Goal: Use online tool/utility: Use online tool/utility

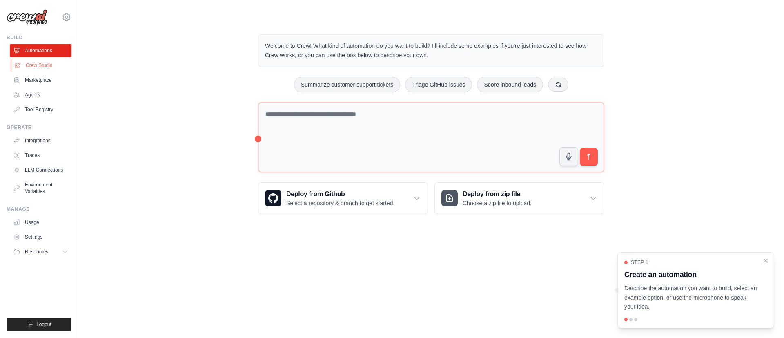
click at [21, 64] on link "Crew Studio" at bounding box center [42, 65] width 62 height 13
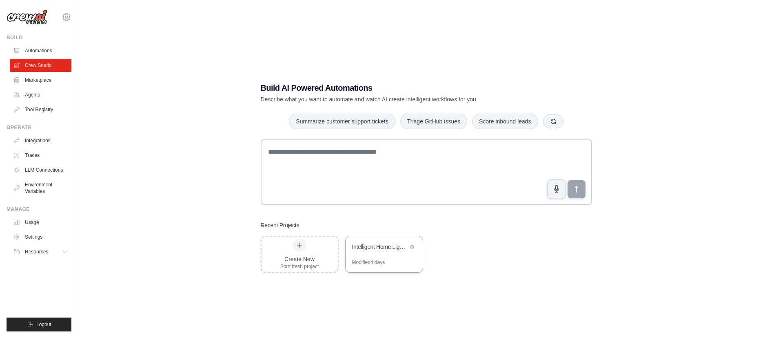
click at [375, 251] on div "Intelligent Home Lighting System - Fuzzy Logic Assignment" at bounding box center [380, 248] width 56 height 10
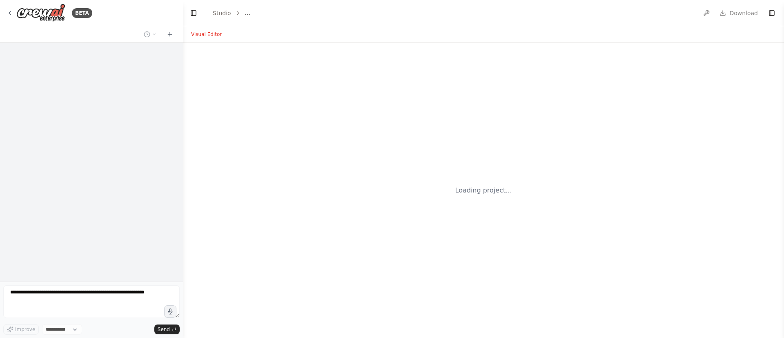
select select "****"
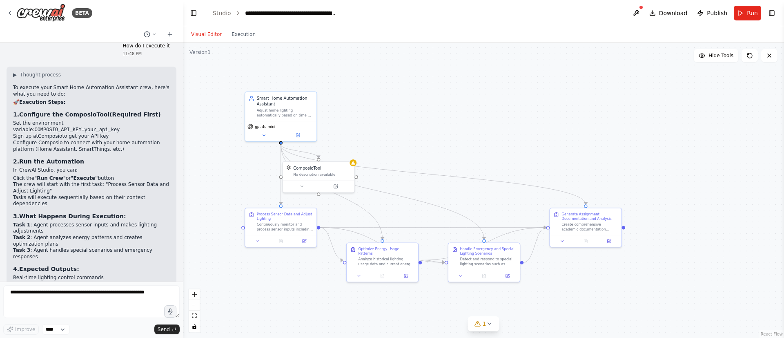
scroll to position [1170, 0]
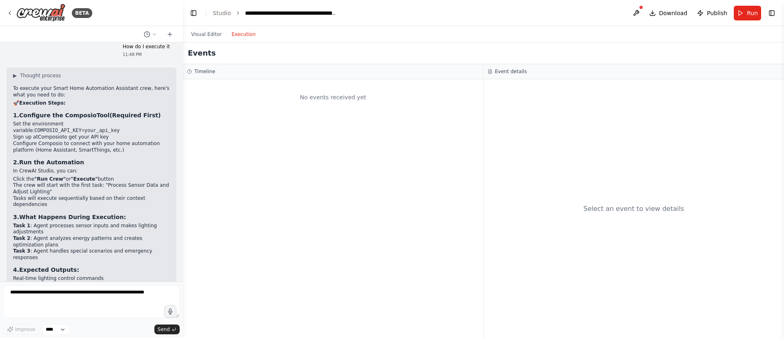
click at [236, 36] on button "Execution" at bounding box center [244, 34] width 34 height 10
click at [490, 72] on icon at bounding box center [489, 71] width 5 height 5
drag, startPoint x: 227, startPoint y: 65, endPoint x: 207, endPoint y: 31, distance: 38.4
click at [207, 31] on div "Visual Editor Execution Version 1 Hide Tools .deletable-edge-delete-btn { width…" at bounding box center [483, 182] width 601 height 312
click at [207, 31] on button "Visual Editor" at bounding box center [206, 34] width 40 height 10
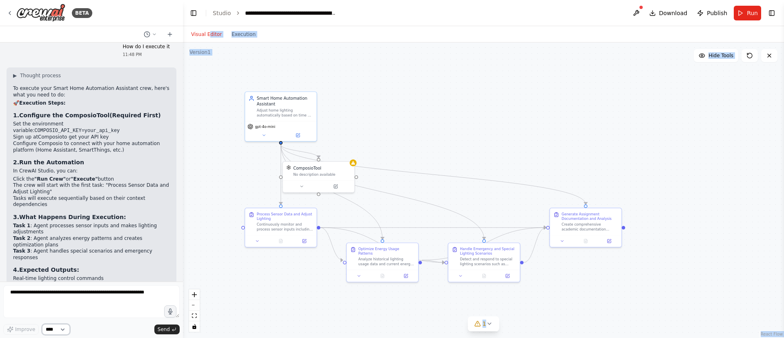
click at [67, 333] on select "****" at bounding box center [56, 329] width 28 height 11
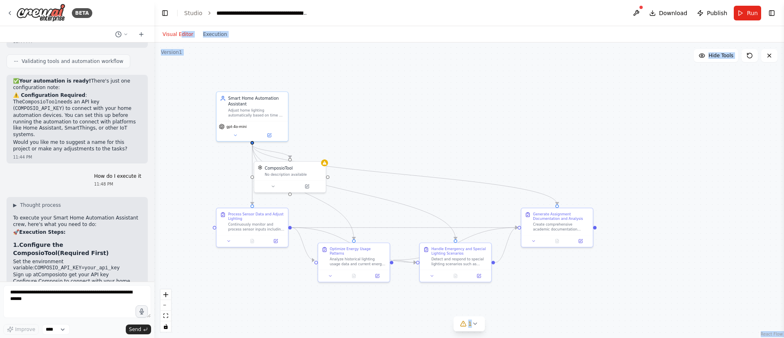
scroll to position [1346, 0]
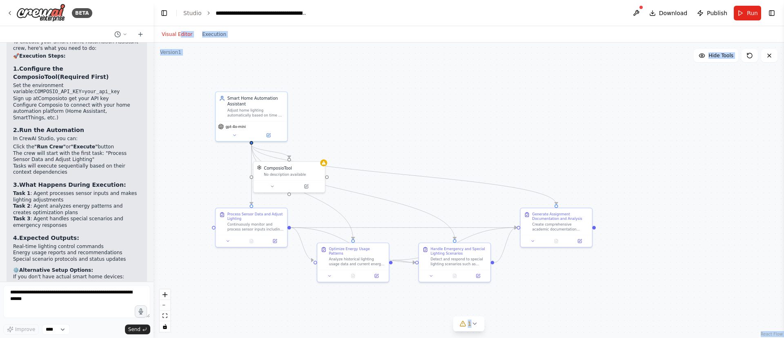
drag, startPoint x: 181, startPoint y: 316, endPoint x: 154, endPoint y: 317, distance: 27.4
click at [154, 317] on div "BETA Hello! I'm the CrewAI assistant. What kind of automation do you want to bu…" at bounding box center [392, 169] width 784 height 338
click at [472, 325] on icon at bounding box center [474, 323] width 7 height 7
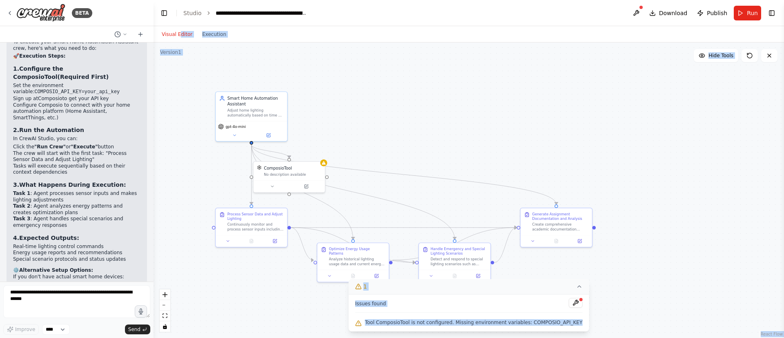
click at [338, 317] on div ".deletable-edge-delete-btn { width: 20px; height: 20px; border: 0px solid #ffff…" at bounding box center [469, 189] width 630 height 295
click at [412, 158] on div ".deletable-edge-delete-btn { width: 20px; height: 20px; border: 0px solid #ffff…" at bounding box center [469, 189] width 630 height 295
click at [399, 115] on div ".deletable-edge-delete-btn { width: 20px; height: 20px; border: 0px solid #ffff…" at bounding box center [469, 189] width 630 height 295
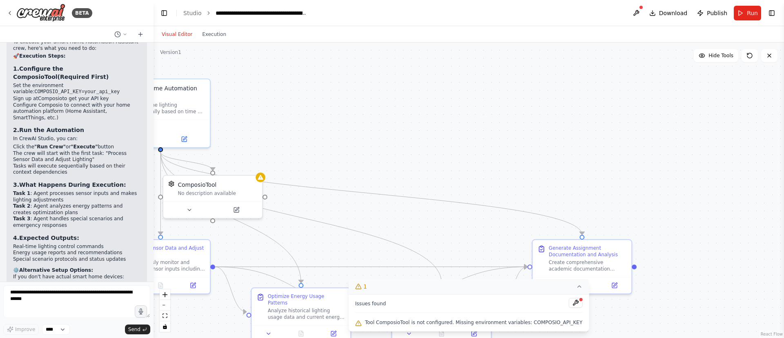
click at [92, 144] on li "Click the "Run Crew" or "Execute" button" at bounding box center [76, 147] width 127 height 7
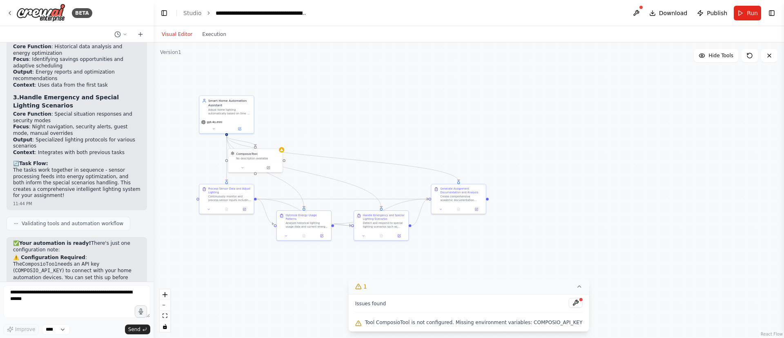
scroll to position [1005, 0]
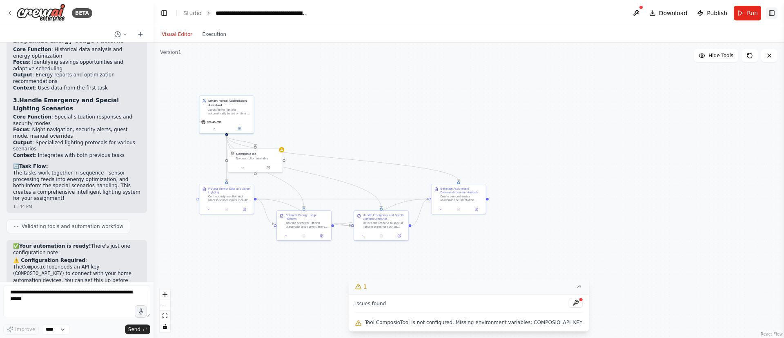
click at [774, 10] on button "Toggle Right Sidebar" at bounding box center [771, 12] width 11 height 11
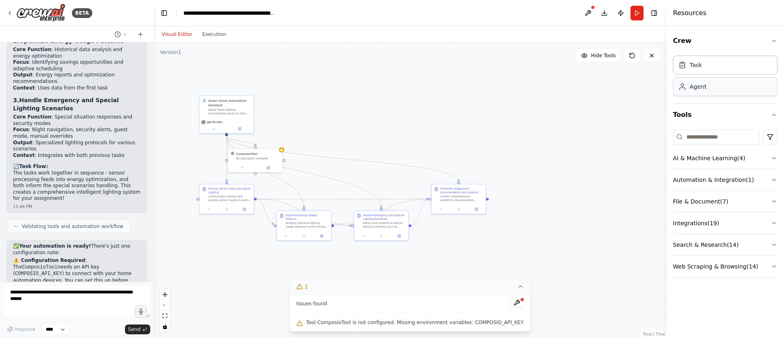
click at [731, 91] on div "Agent" at bounding box center [725, 86] width 105 height 19
click at [636, 15] on button "Run" at bounding box center [636, 13] width 13 height 15
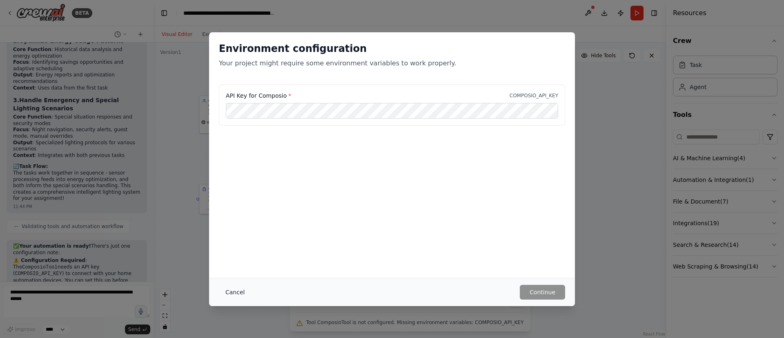
click at [228, 290] on button "Cancel" at bounding box center [235, 292] width 32 height 15
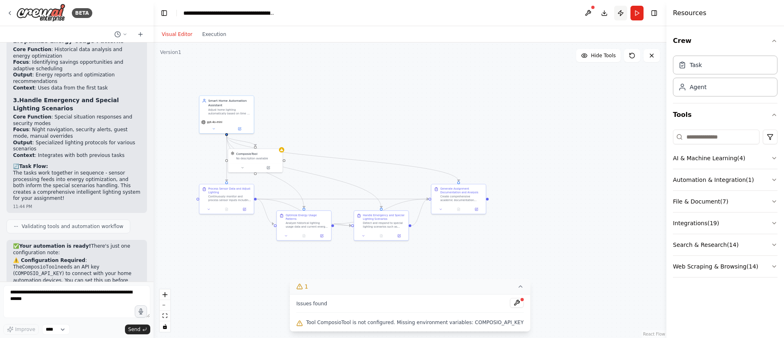
click at [623, 12] on button "Publish" at bounding box center [620, 13] width 13 height 15
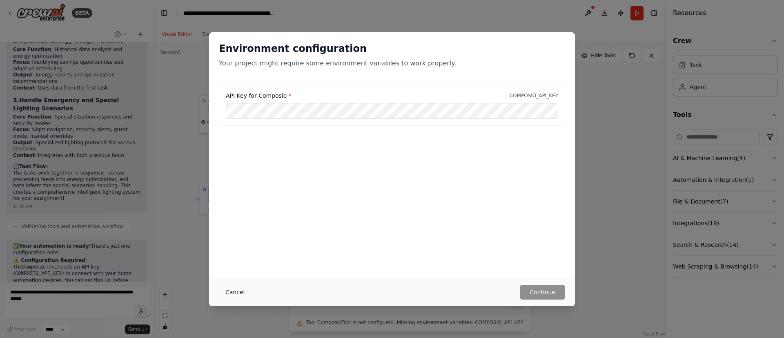
click at [232, 285] on button "Cancel" at bounding box center [235, 292] width 32 height 15
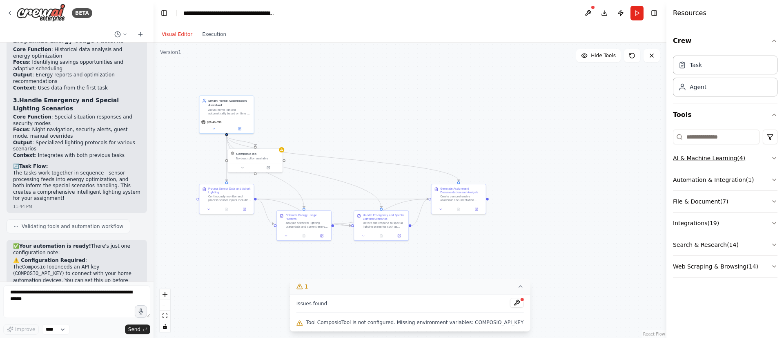
click at [753, 158] on button "AI & Machine Learning ( 4 )" at bounding box center [725, 157] width 105 height 21
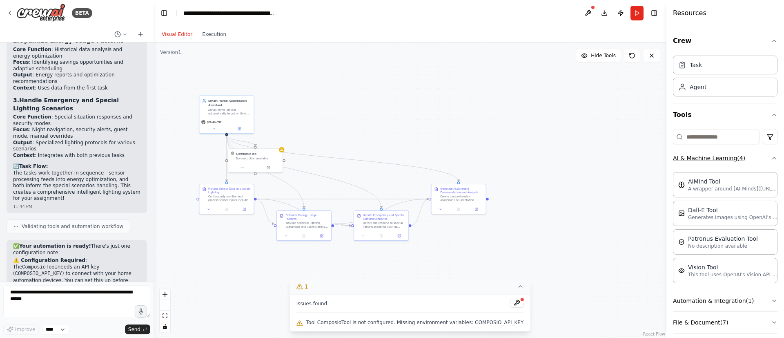
click at [753, 158] on button "AI & Machine Learning ( 4 )" at bounding box center [725, 157] width 105 height 21
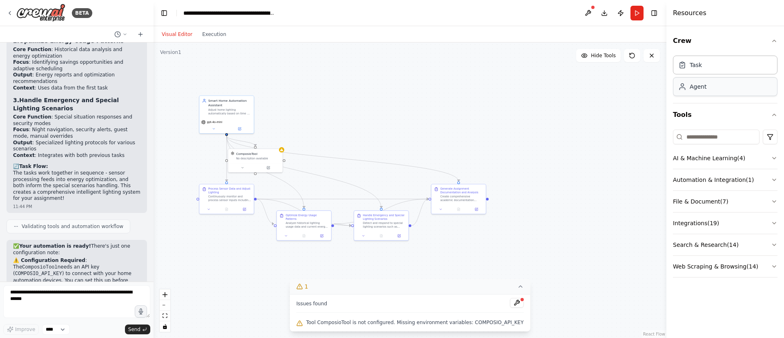
click at [718, 83] on div "Agent" at bounding box center [725, 86] width 105 height 19
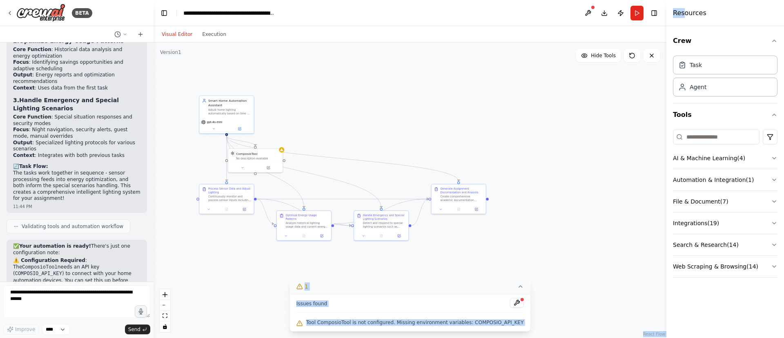
drag, startPoint x: 683, startPoint y: 12, endPoint x: 460, endPoint y: 115, distance: 245.7
click at [460, 115] on div "BETA Hello! I'm the CrewAI assistant. What kind of automation do you want to bu…" at bounding box center [392, 169] width 784 height 338
